Goal: Check status: Check status

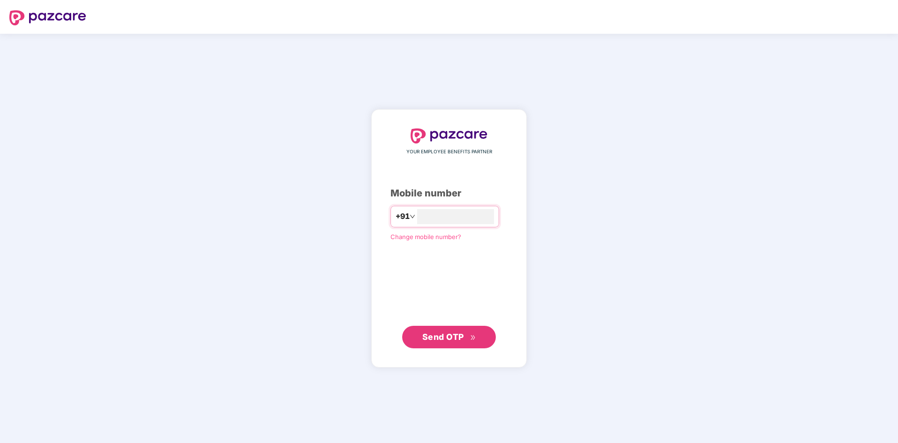
type input "**********"
click at [463, 333] on span "Send OTP" at bounding box center [443, 336] width 42 height 10
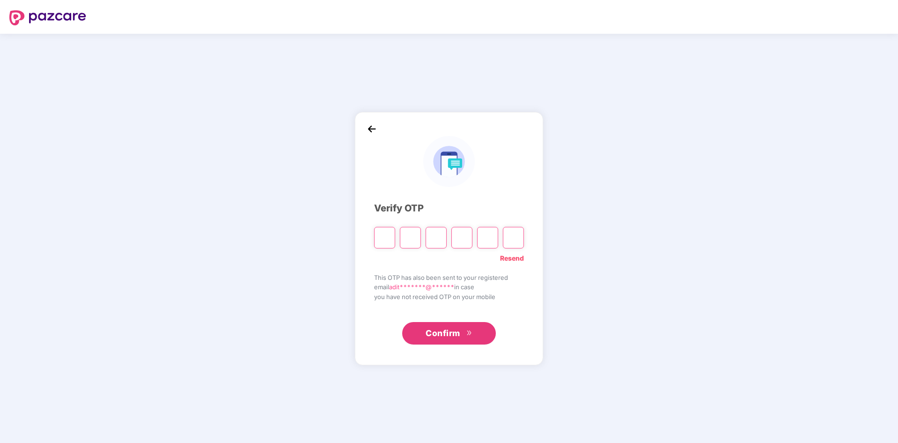
type input "*"
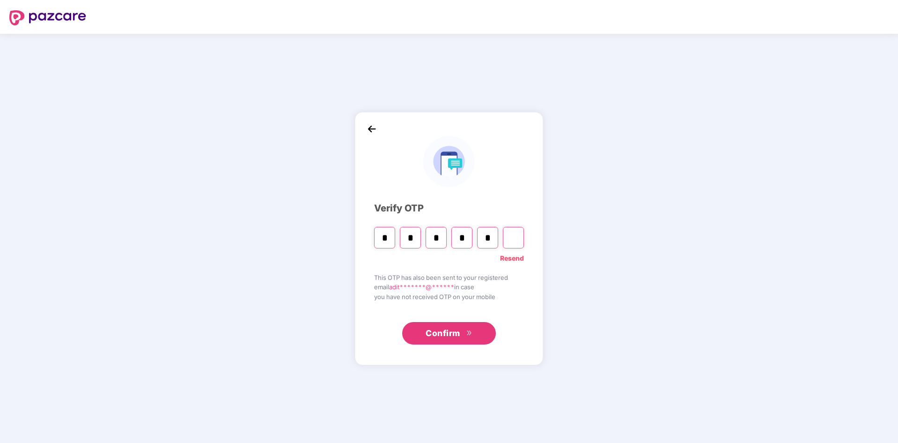
type input "*"
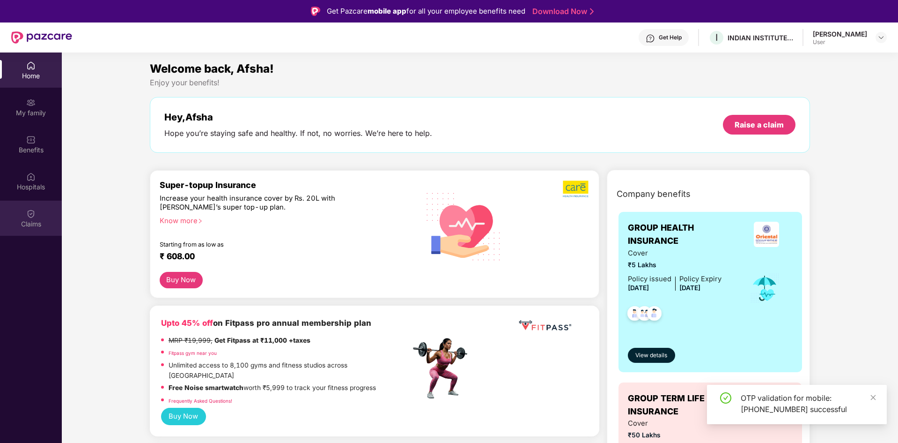
click at [35, 213] on img at bounding box center [30, 213] width 9 height 9
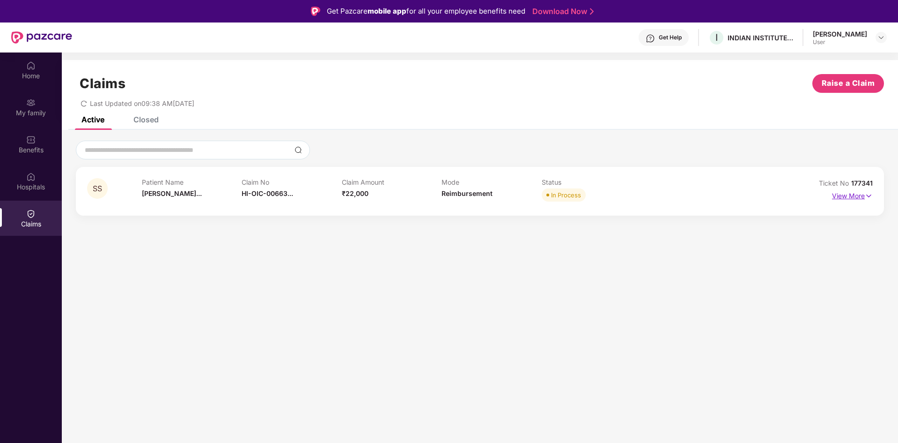
click at [871, 196] on img at bounding box center [869, 196] width 8 height 10
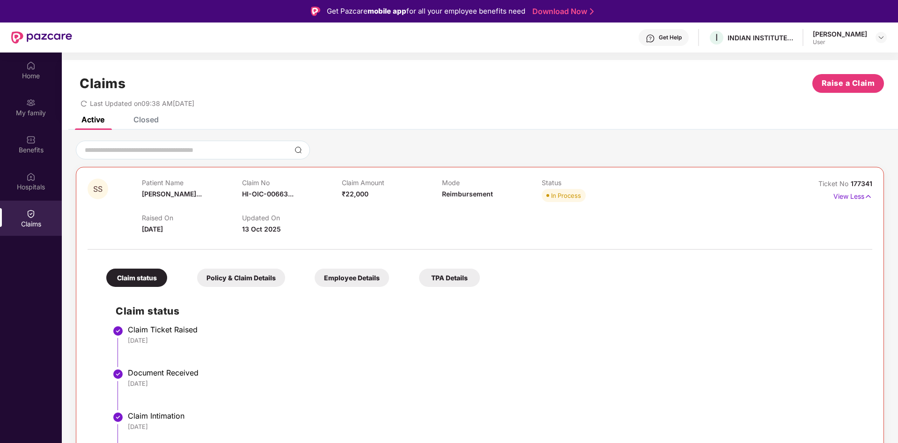
click at [263, 189] on div "Claim No HI-OIC-00663..." at bounding box center [292, 191] width 100 height 26
click at [243, 278] on div "Policy & Claim Details" at bounding box center [241, 277] width 88 height 18
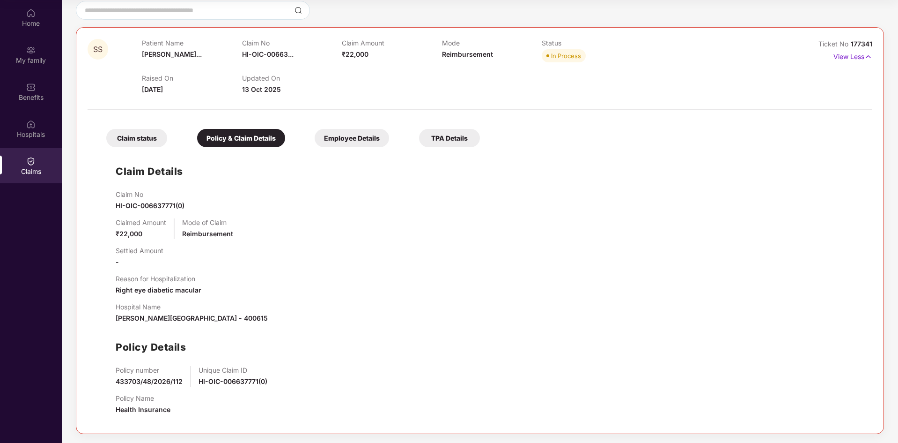
scroll to position [88, 0]
drag, startPoint x: 117, startPoint y: 204, endPoint x: 191, endPoint y: 202, distance: 74.0
click at [191, 202] on div "Claim No HI-OIC-006637771(0)" at bounding box center [489, 200] width 747 height 21
copy span "HI-OIC-006637771(0)"
click at [433, 136] on div "TPA Details" at bounding box center [449, 137] width 61 height 18
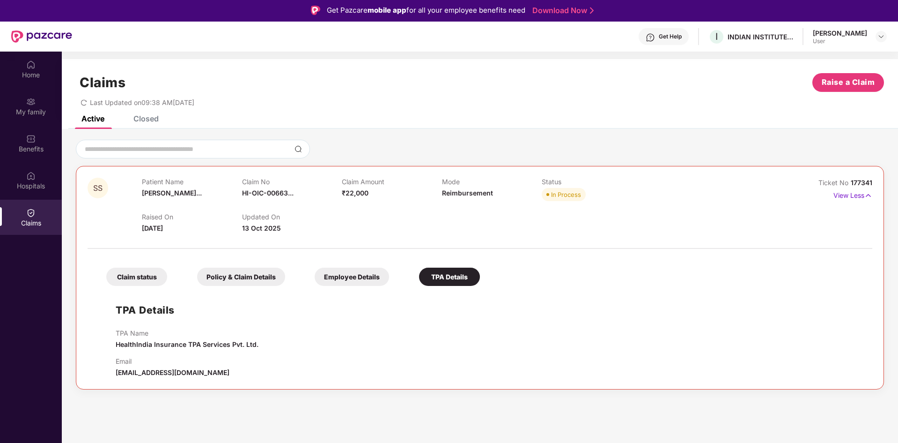
scroll to position [0, 0]
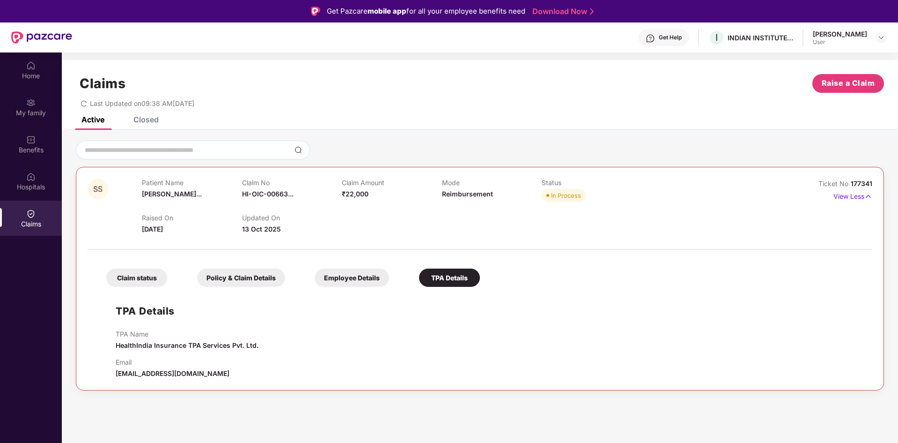
click at [144, 123] on div "Closed" at bounding box center [145, 119] width 25 height 9
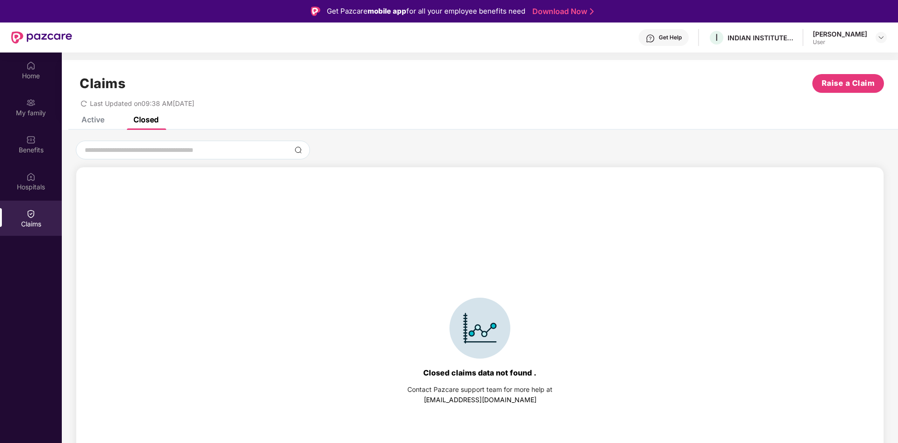
click at [85, 118] on div "Active" at bounding box center [92, 119] width 23 height 9
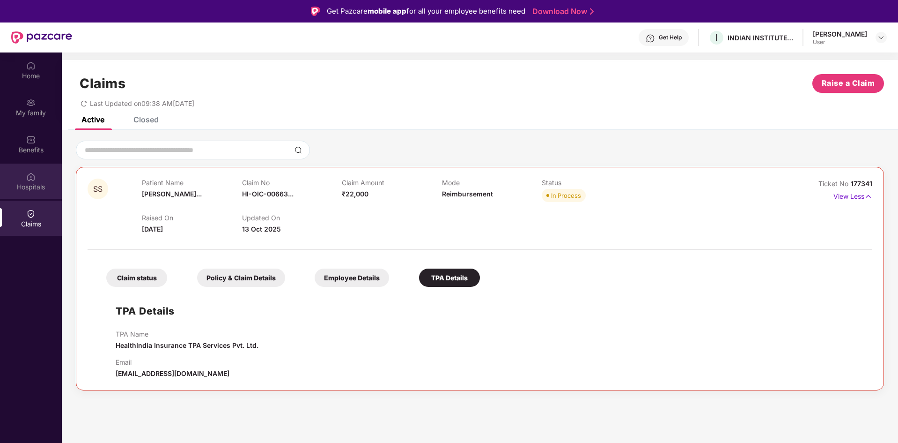
click at [37, 180] on div "Hospitals" at bounding box center [31, 180] width 62 height 35
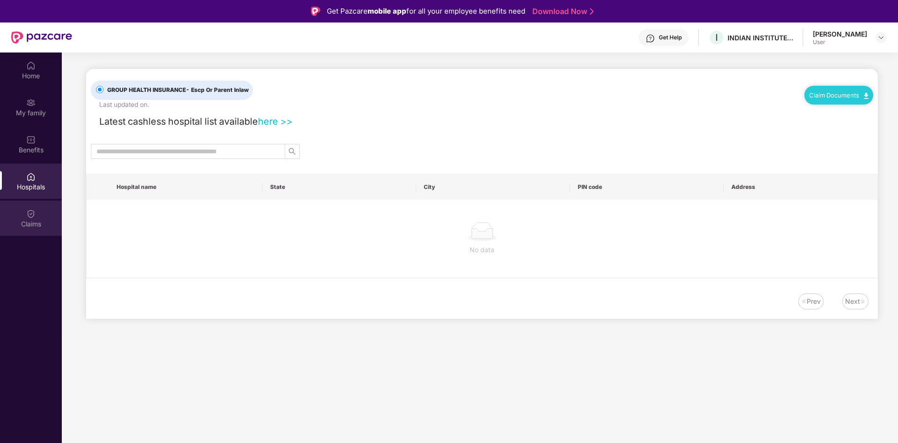
click at [34, 221] on div "Claims" at bounding box center [31, 223] width 62 height 9
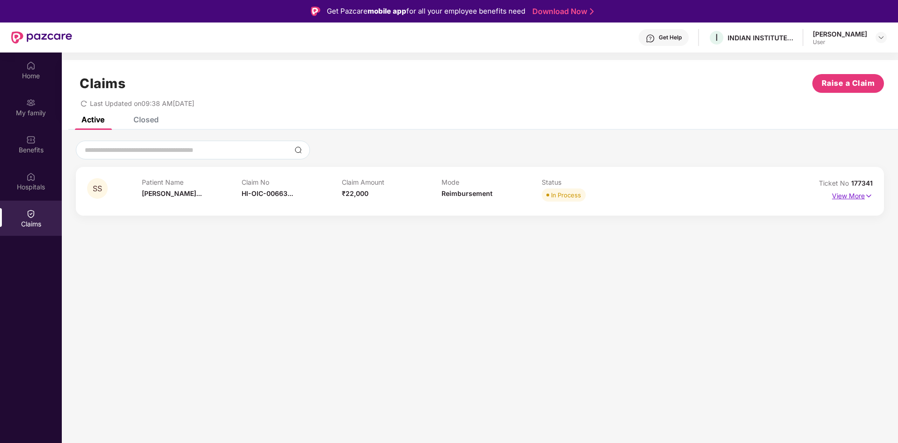
click at [867, 196] on img at bounding box center [869, 196] width 8 height 10
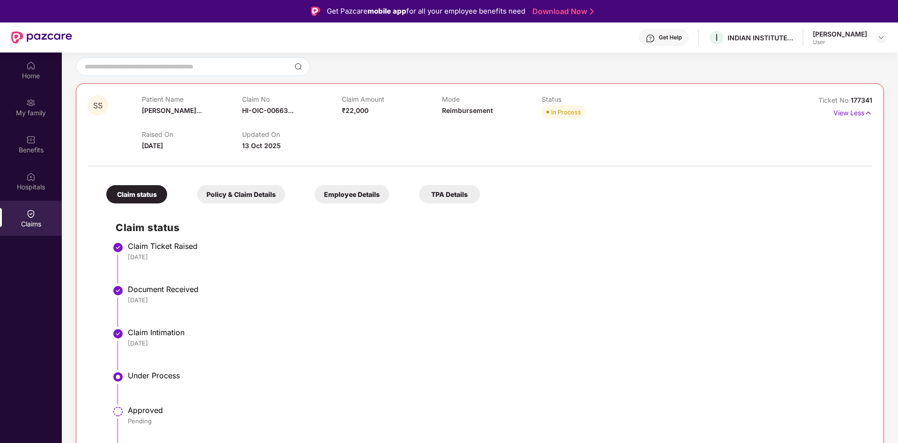
scroll to position [52, 0]
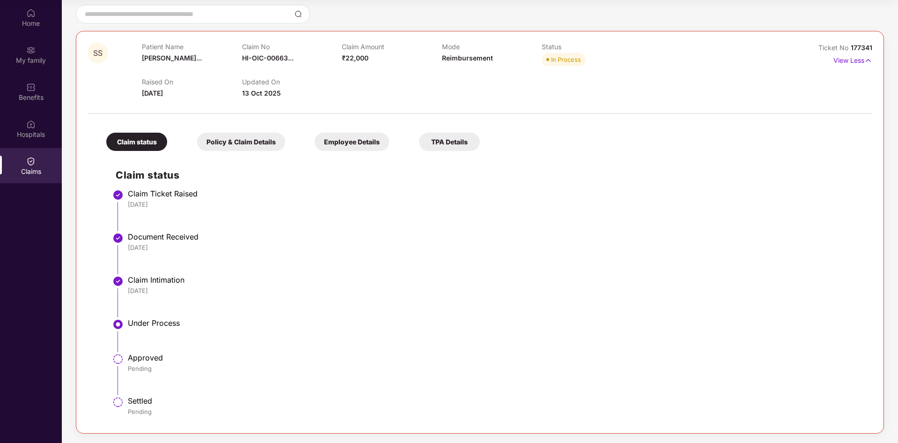
click at [237, 140] on div "Policy & Claim Details" at bounding box center [241, 142] width 88 height 18
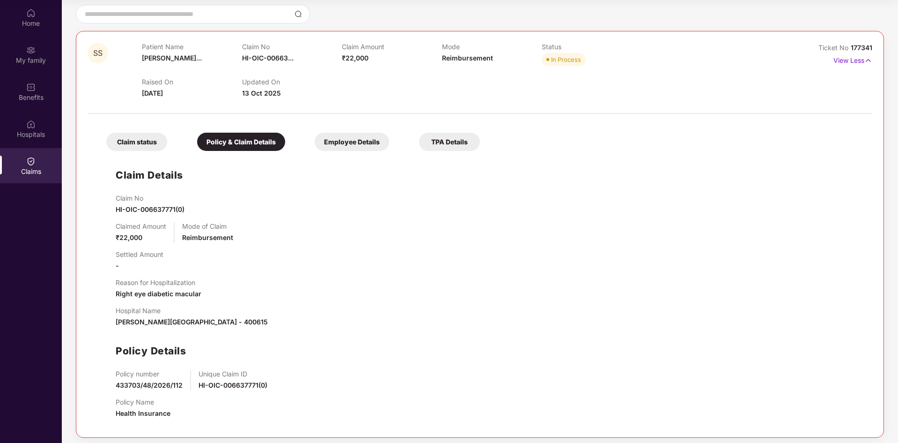
scroll to position [88, 0]
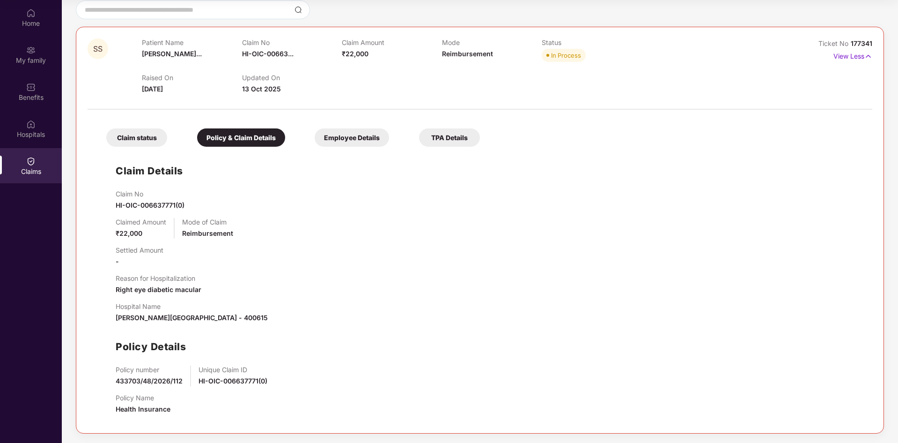
click at [362, 136] on div "Employee Details" at bounding box center [352, 137] width 74 height 18
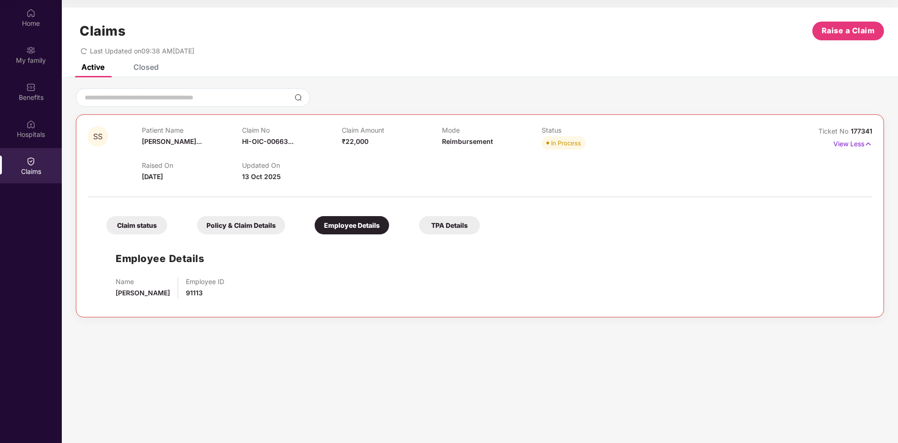
scroll to position [0, 0]
click at [254, 230] on div "Policy & Claim Details" at bounding box center [241, 225] width 88 height 18
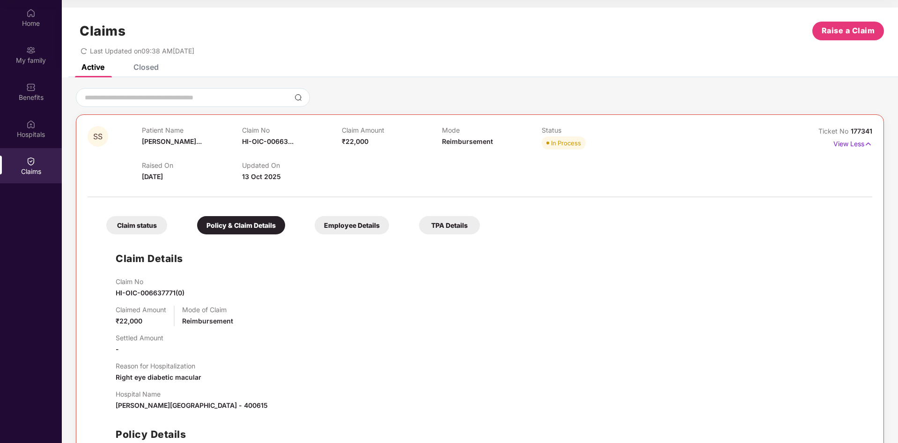
click at [146, 225] on div "Claim status" at bounding box center [136, 225] width 61 height 18
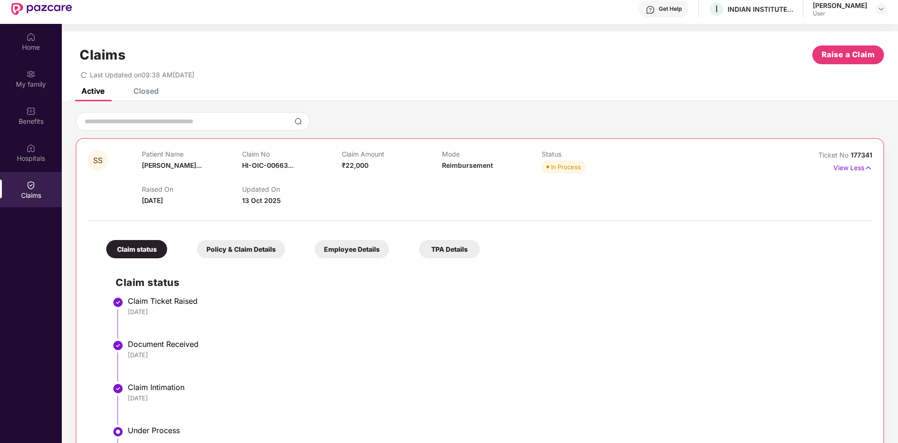
scroll to position [6, 0]
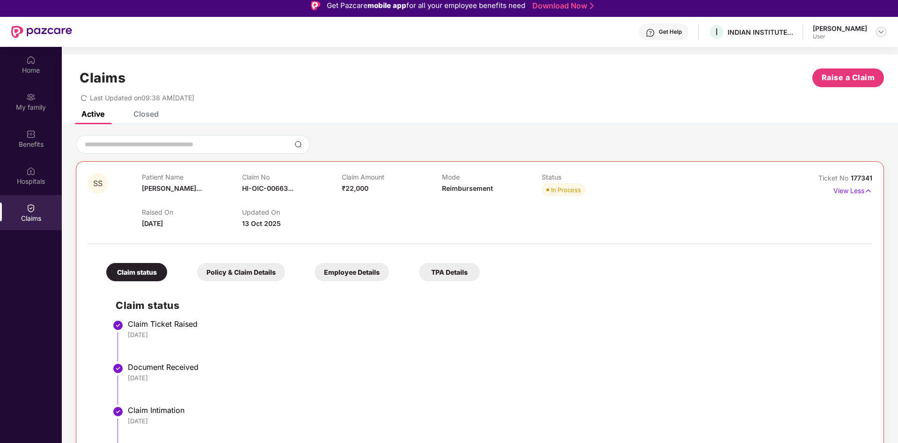
click at [881, 31] on img at bounding box center [881, 31] width 7 height 7
click at [673, 32] on div "Get Help" at bounding box center [670, 31] width 23 height 7
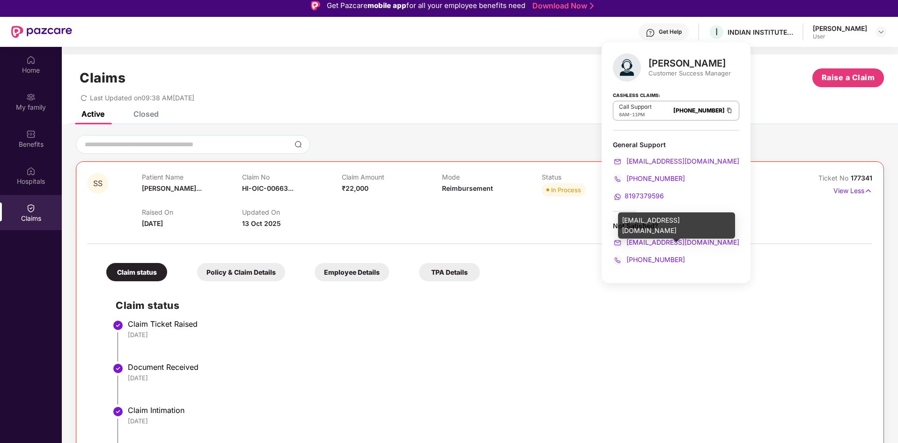
click at [634, 241] on span "[EMAIL_ADDRESS][DOMAIN_NAME]" at bounding box center [682, 242] width 115 height 8
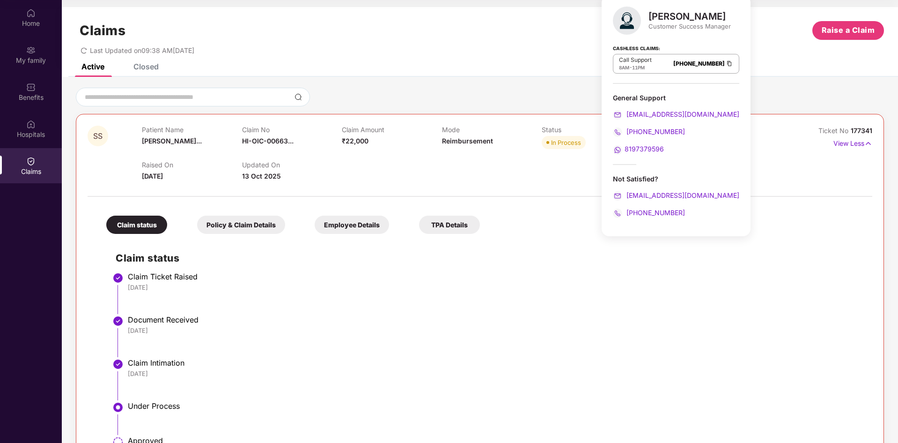
scroll to position [0, 0]
click at [32, 133] on div "Hospitals" at bounding box center [31, 134] width 62 height 9
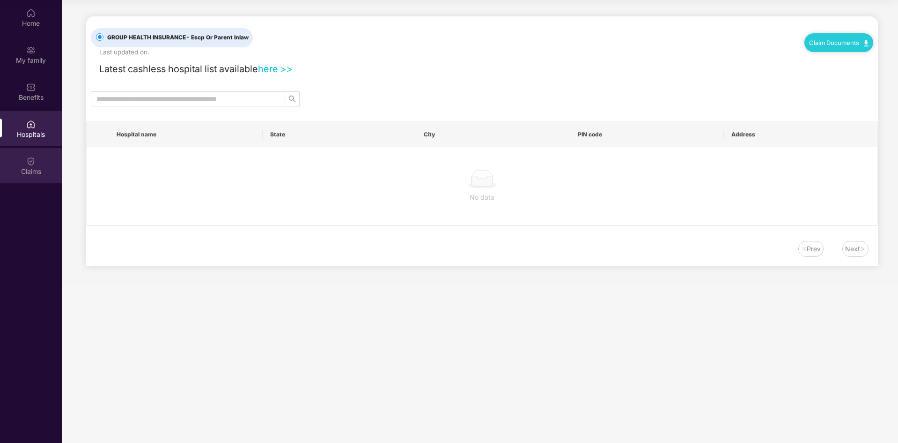
click at [31, 166] on div "Claims" at bounding box center [31, 165] width 62 height 35
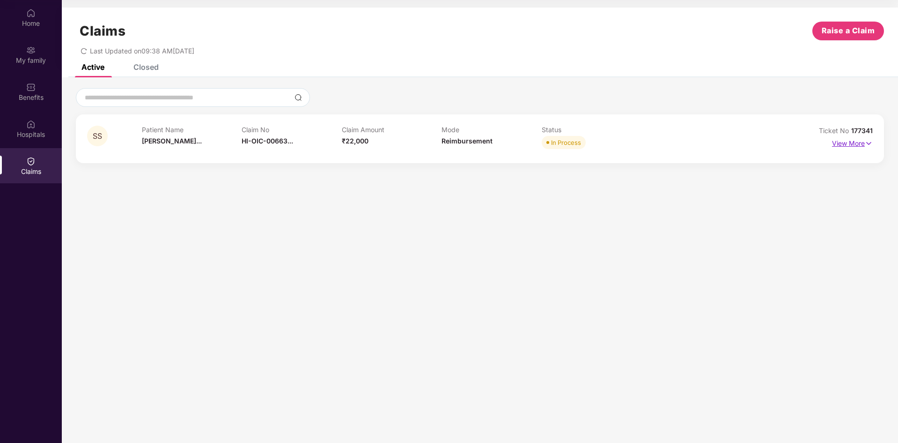
click at [871, 141] on img at bounding box center [869, 143] width 8 height 10
